Goal: Find specific page/section: Find specific page/section

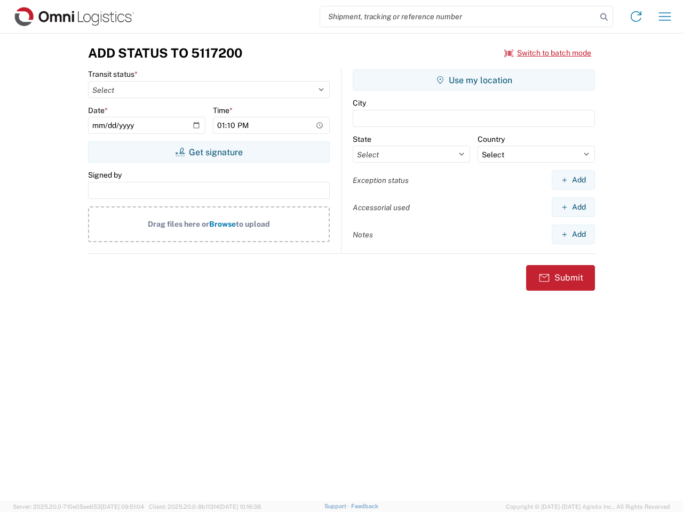
click at [458, 17] on input "search" at bounding box center [458, 16] width 276 height 20
click at [604, 17] on icon at bounding box center [603, 17] width 15 height 15
click at [636, 17] on icon at bounding box center [635, 16] width 17 height 17
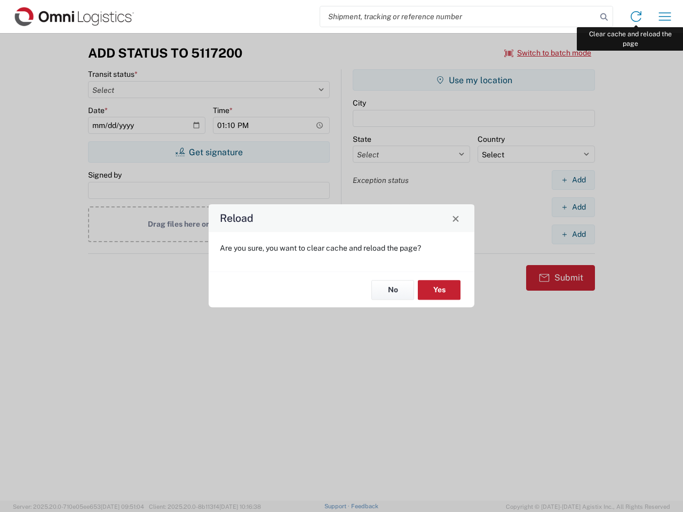
click at [665, 17] on div "Reload Are you sure, you want to clear cache and reload the page? No Yes" at bounding box center [341, 256] width 683 height 512
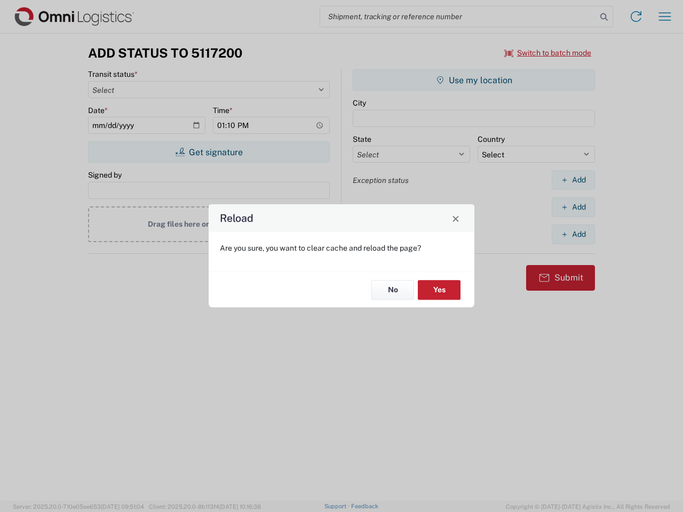
click at [548, 53] on div "Reload Are you sure, you want to clear cache and reload the page? No Yes" at bounding box center [341, 256] width 683 height 512
click at [209, 152] on div "Reload Are you sure, you want to clear cache and reload the page? No Yes" at bounding box center [341, 256] width 683 height 512
click at [474, 80] on div "Reload Are you sure, you want to clear cache and reload the page? No Yes" at bounding box center [341, 256] width 683 height 512
click at [573, 180] on div "Reload Are you sure, you want to clear cache and reload the page? No Yes" at bounding box center [341, 256] width 683 height 512
click at [573, 207] on div "Reload Are you sure, you want to clear cache and reload the page? No Yes" at bounding box center [341, 256] width 683 height 512
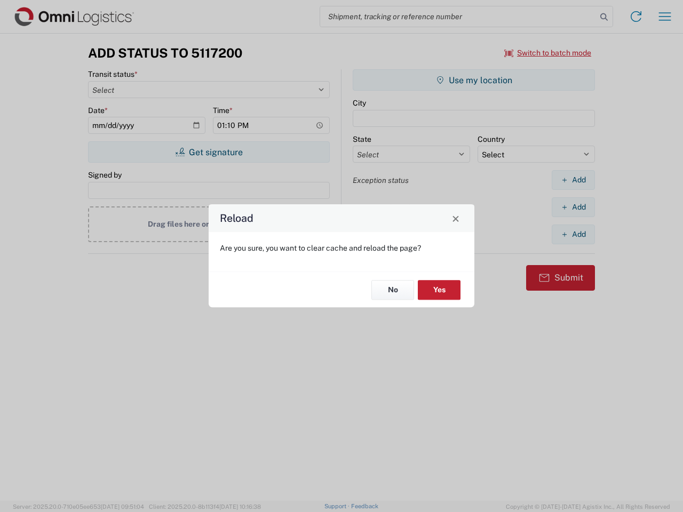
click at [573, 234] on div "Reload Are you sure, you want to clear cache and reload the page? No Yes" at bounding box center [341, 256] width 683 height 512
